Goal: Transaction & Acquisition: Purchase product/service

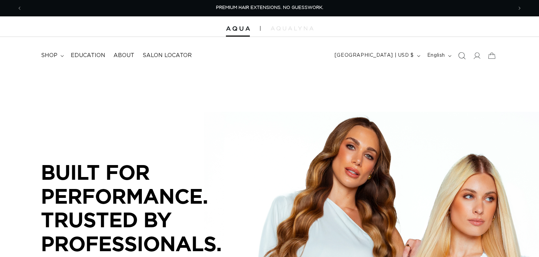
click at [462, 57] on icon "Search" at bounding box center [461, 55] width 7 height 7
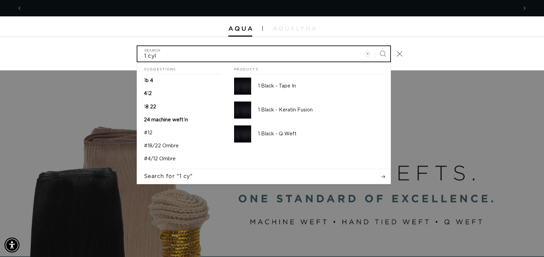
scroll to position [0, 991]
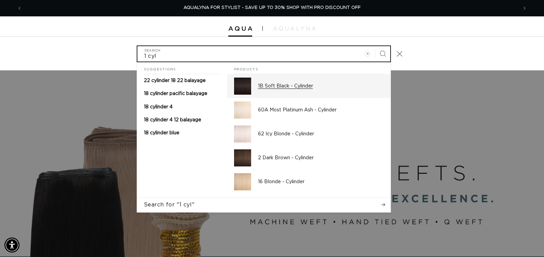
type input "1 cyl"
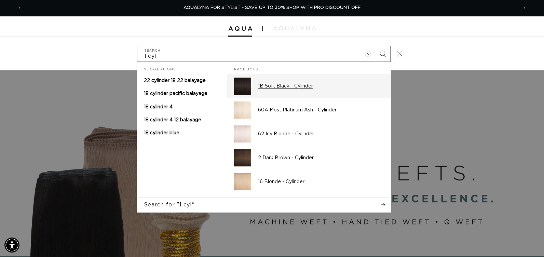
click at [306, 85] on p "1B Soft Black - Cylinder" at bounding box center [321, 86] width 126 height 6
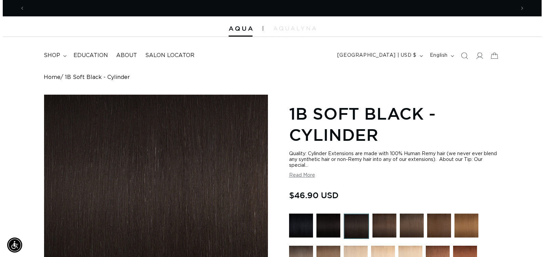
scroll to position [0, 981]
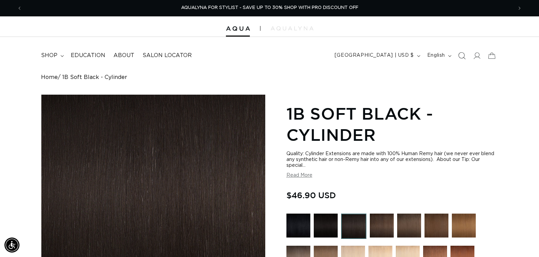
click at [461, 56] on icon "Search" at bounding box center [461, 55] width 7 height 7
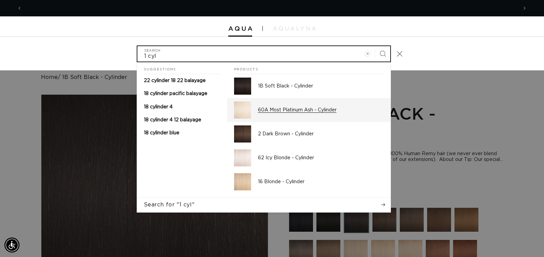
scroll to position [0, 0]
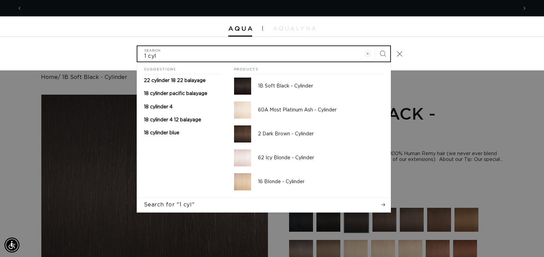
click at [143, 56] on input "1 cyl" at bounding box center [263, 53] width 253 height 15
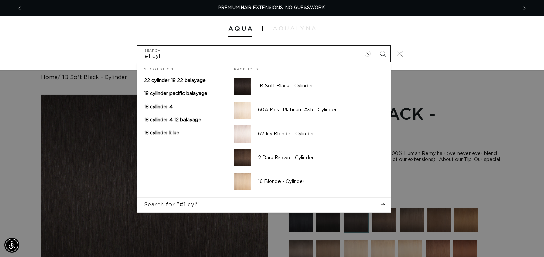
type input "#1 cyl"
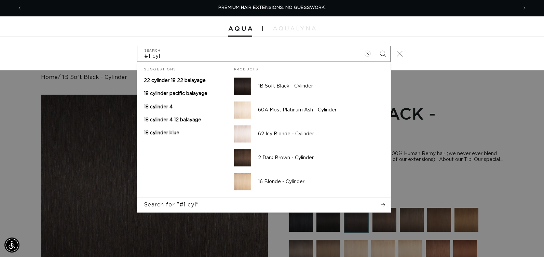
click at [399, 53] on icon "Close" at bounding box center [399, 54] width 6 height 6
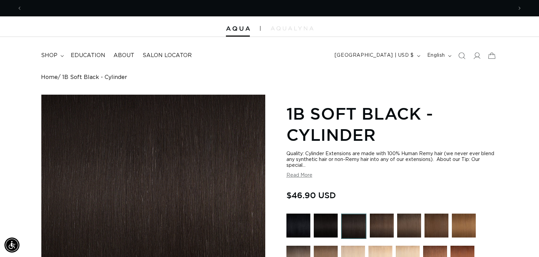
scroll to position [0, 490]
click at [51, 56] on span "shop" at bounding box center [49, 55] width 16 height 7
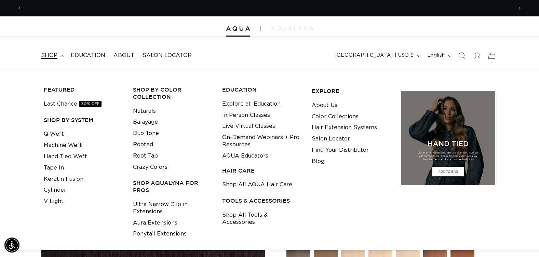
scroll to position [0, 981]
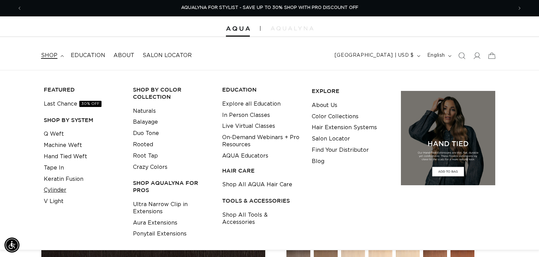
click at [54, 192] on link "Cylinder" at bounding box center [55, 190] width 23 height 11
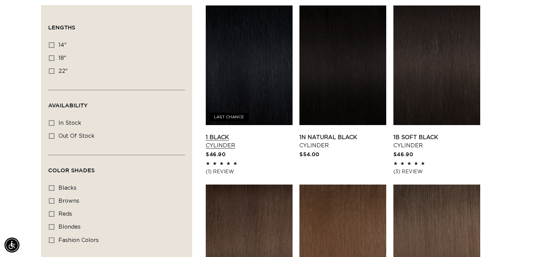
scroll to position [0, 490]
click at [247, 133] on link "1 Black Cylinder" at bounding box center [249, 141] width 87 height 16
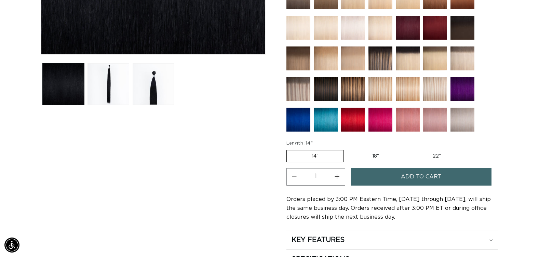
scroll to position [0, 490]
click at [437, 156] on label "22" Variant sold out or unavailable" at bounding box center [437, 156] width 58 height 12
click at [408, 149] on input "22" Variant sold out or unavailable" at bounding box center [407, 149] width 0 height 0
radio input "true"
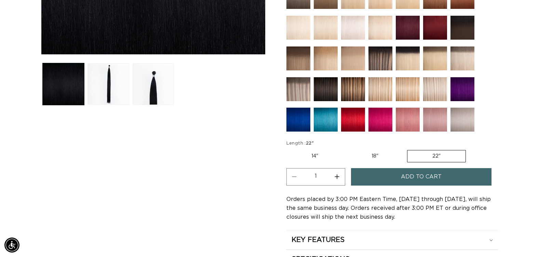
click at [337, 176] on button "Increase quantity for 1 Black - Cylinder" at bounding box center [336, 176] width 15 height 17
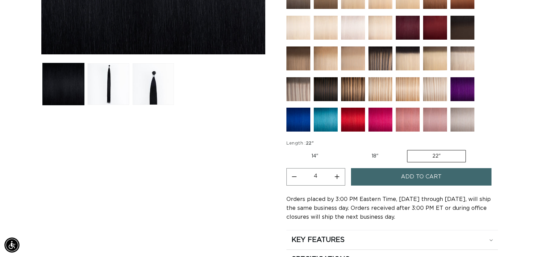
type input "5"
click at [373, 171] on button "Add to cart" at bounding box center [421, 176] width 140 height 17
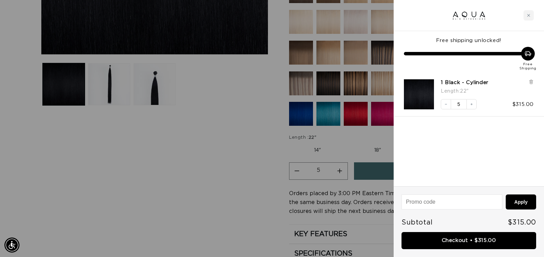
scroll to position [0, 991]
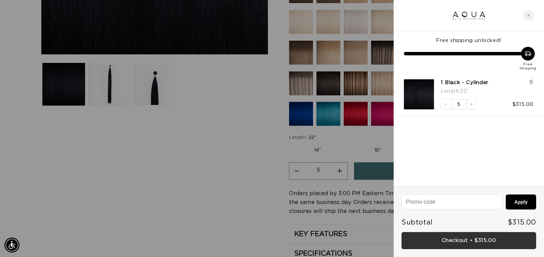
click at [404, 237] on link "Checkout • $315.00" at bounding box center [469, 240] width 135 height 17
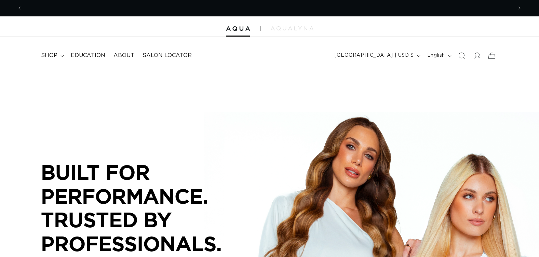
scroll to position [0, 490]
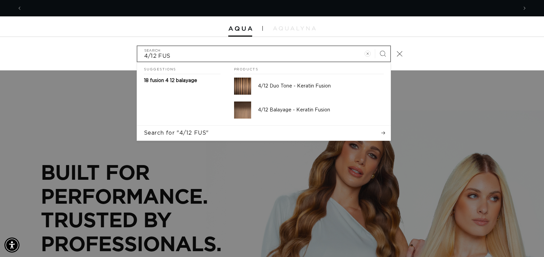
scroll to position [0, 495]
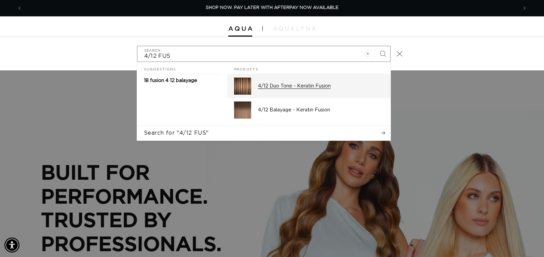
type input "4/12 FUS"
click at [258, 84] on p "4/12 Duo Tone - Keratin Fusion" at bounding box center [321, 86] width 126 height 6
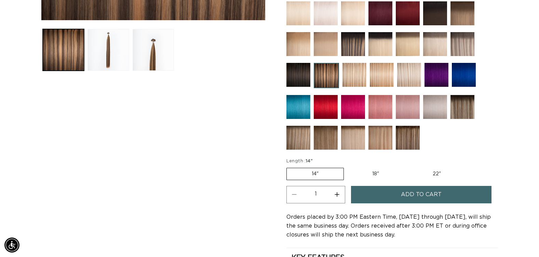
click at [374, 174] on label "18" Variant sold out or unavailable" at bounding box center [375, 174] width 57 height 12
click at [348, 167] on input "18" Variant sold out or unavailable" at bounding box center [347, 166] width 0 height 0
radio input "true"
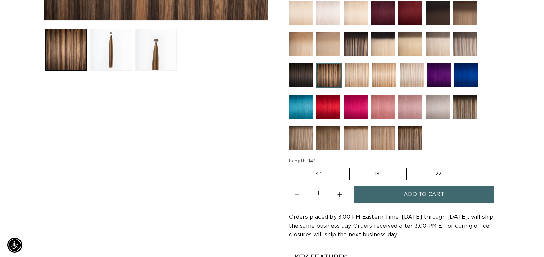
scroll to position [0, 490]
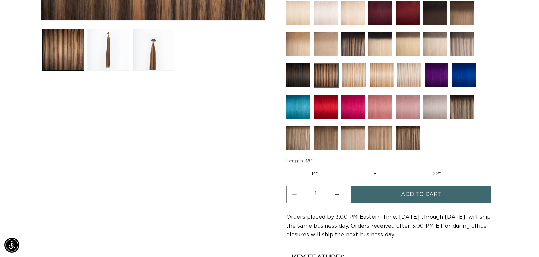
click at [371, 194] on button "Add to cart" at bounding box center [421, 194] width 140 height 17
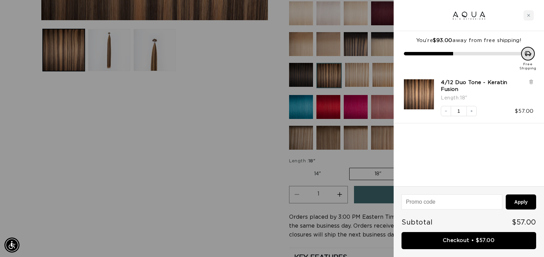
click at [243, 188] on div at bounding box center [272, 128] width 544 height 257
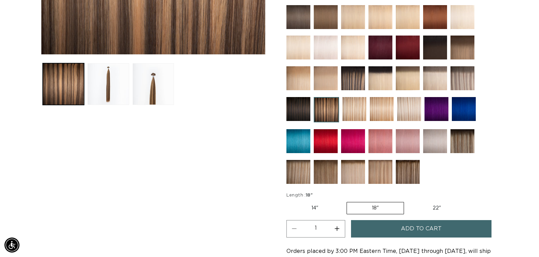
scroll to position [0, 981]
click at [460, 50] on img at bounding box center [462, 48] width 24 height 24
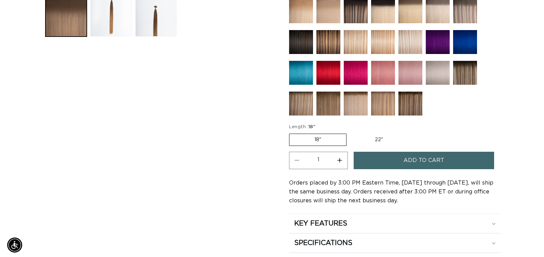
scroll to position [0, 981]
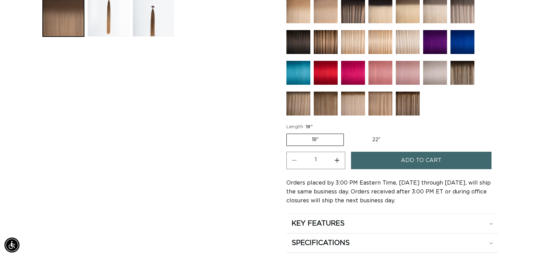
click at [387, 166] on button "Add to cart" at bounding box center [421, 160] width 140 height 17
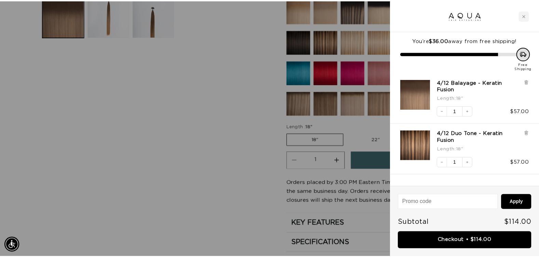
scroll to position [0, 495]
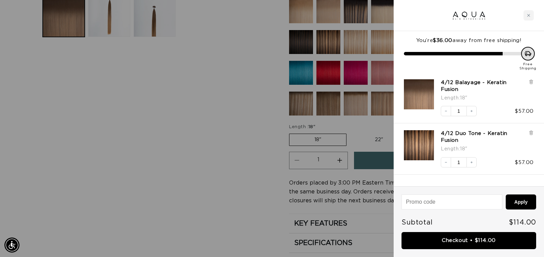
click at [227, 199] on div at bounding box center [272, 128] width 544 height 257
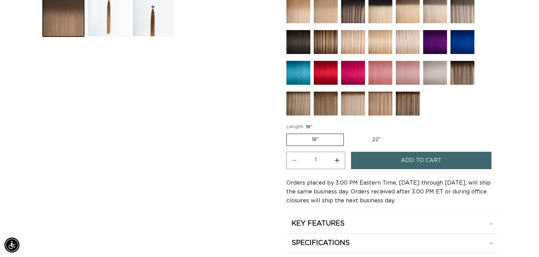
scroll to position [0, 0]
click at [403, 103] on img at bounding box center [408, 104] width 24 height 24
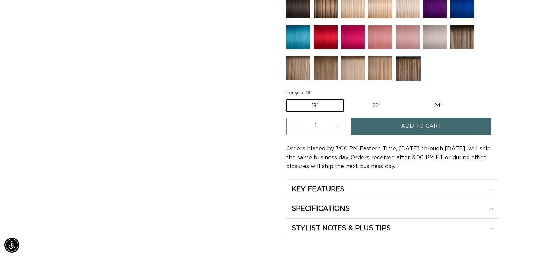
click at [398, 128] on button "Add to cart" at bounding box center [421, 126] width 140 height 17
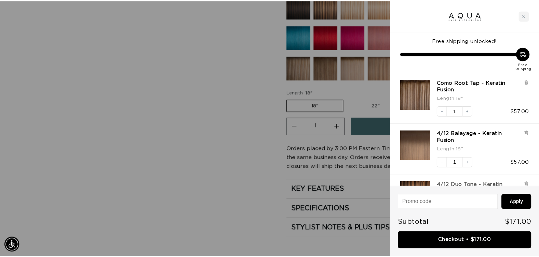
scroll to position [0, 991]
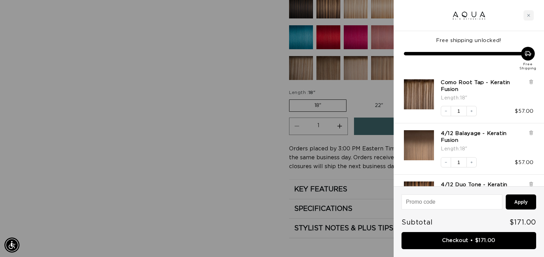
click at [216, 180] on div at bounding box center [272, 128] width 544 height 257
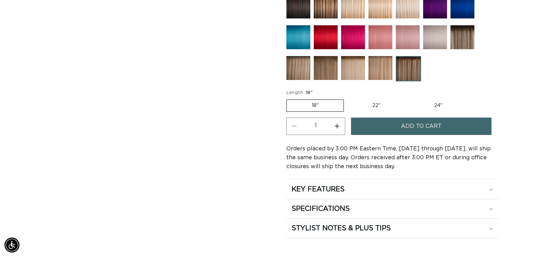
scroll to position [0, 981]
click at [325, 74] on img at bounding box center [326, 68] width 24 height 24
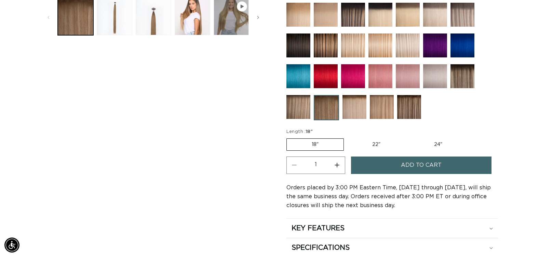
scroll to position [308, 0]
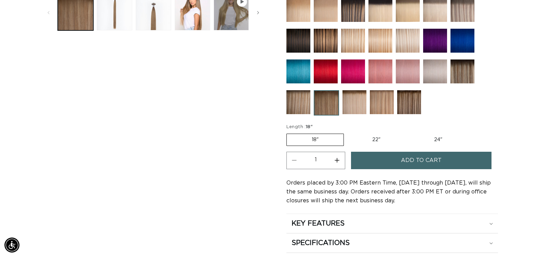
click at [339, 161] on button "Increase quantity for Erie Root Tap - Keratin Fusion" at bounding box center [336, 160] width 15 height 17
type input "2"
click at [361, 162] on button "Add to cart" at bounding box center [421, 160] width 140 height 17
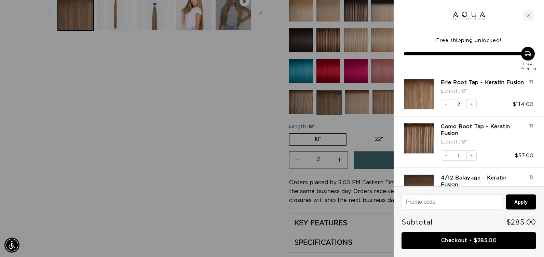
scroll to position [0, 0]
click at [206, 179] on div at bounding box center [272, 128] width 544 height 257
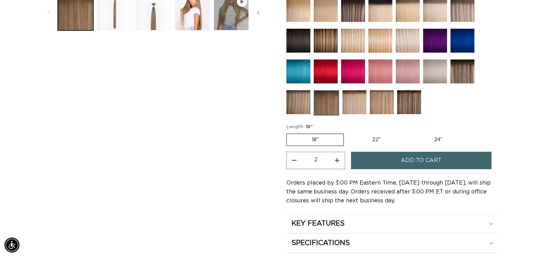
scroll to position [0, 981]
click at [461, 71] on img at bounding box center [462, 71] width 24 height 24
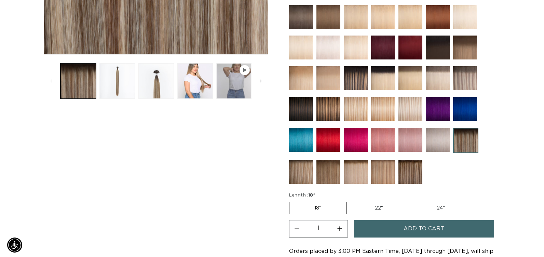
scroll to position [0, 490]
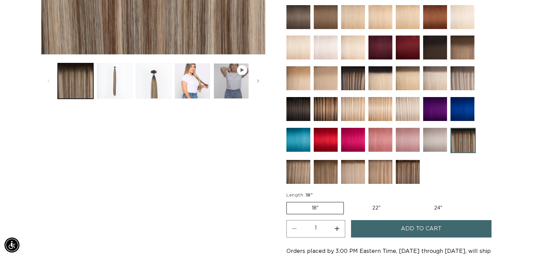
click at [377, 230] on button "Add to cart" at bounding box center [421, 228] width 140 height 17
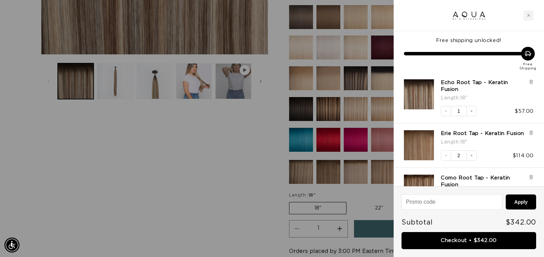
scroll to position [0, 991]
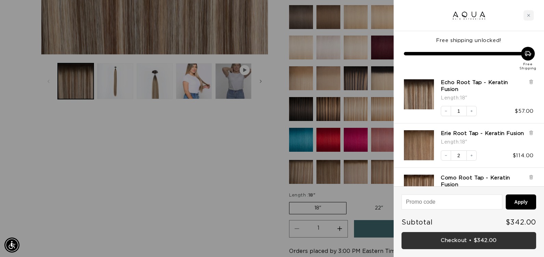
click at [404, 236] on link "Checkout • $342.00" at bounding box center [469, 240] width 135 height 17
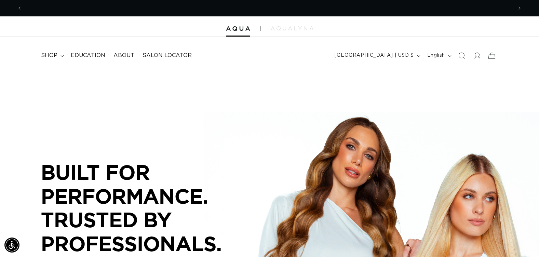
scroll to position [0, 490]
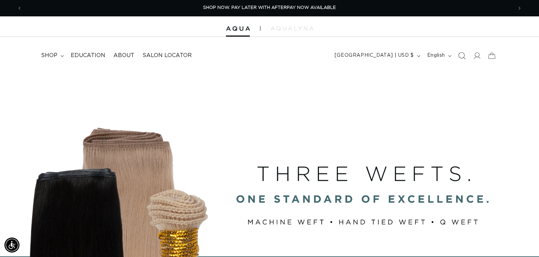
click at [463, 56] on icon "Search" at bounding box center [461, 55] width 7 height 7
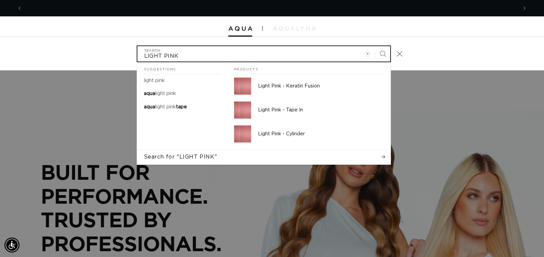
scroll to position [0, 495]
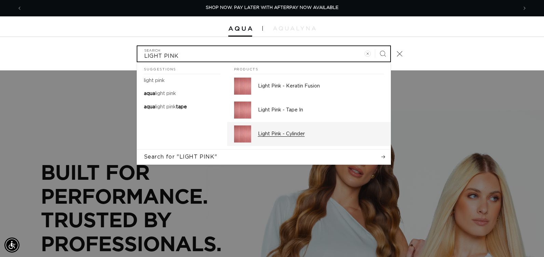
type input "LIGHT PINK"
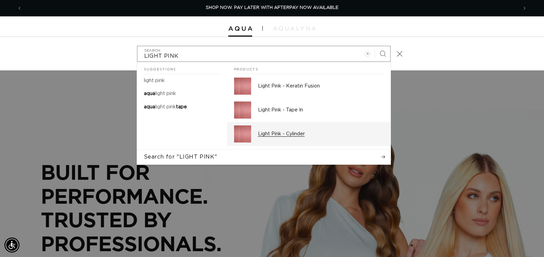
click at [300, 135] on p "Light Pink - Cylinder" at bounding box center [321, 134] width 126 height 6
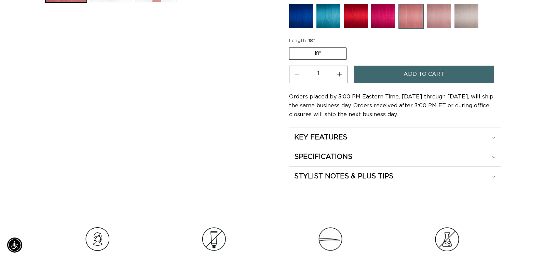
scroll to position [0, 490]
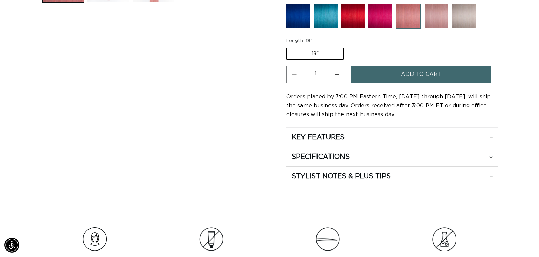
click at [337, 73] on button "Increase quantity for Light Pink - Cylinder" at bounding box center [336, 74] width 15 height 17
type input "2"
click at [406, 79] on span "Add to cart" at bounding box center [421, 74] width 41 height 17
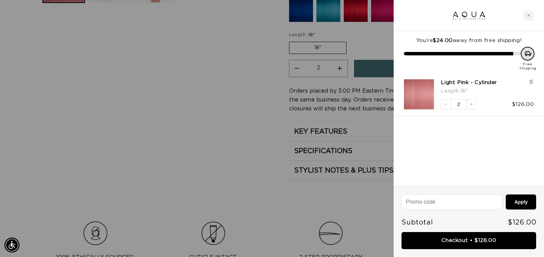
scroll to position [0, 0]
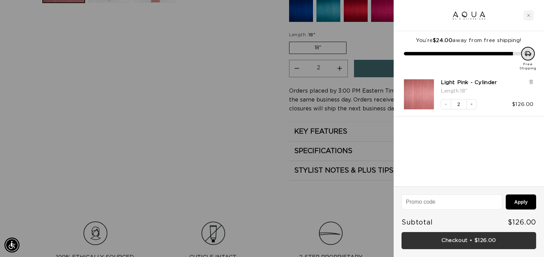
click at [404, 239] on link "Checkout • $126.00" at bounding box center [469, 240] width 135 height 17
